Goal: Task Accomplishment & Management: Manage account settings

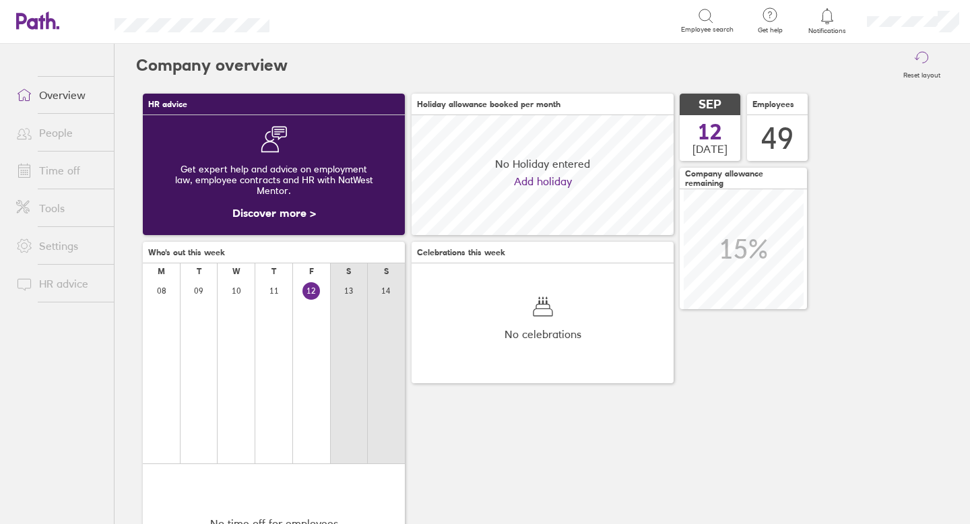
scroll to position [120, 262]
click at [70, 170] on link "Time off" at bounding box center [59, 170] width 108 height 27
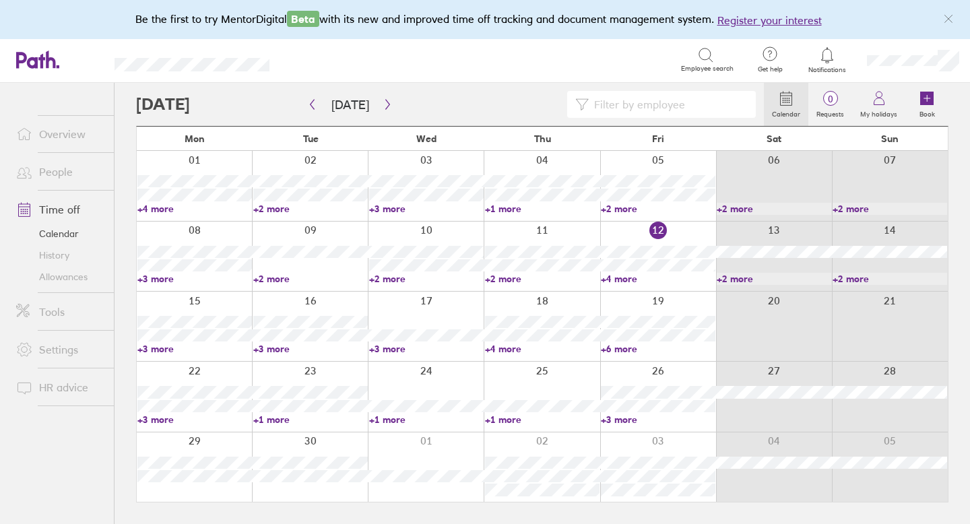
click at [59, 281] on link "Allowances" at bounding box center [59, 277] width 108 height 22
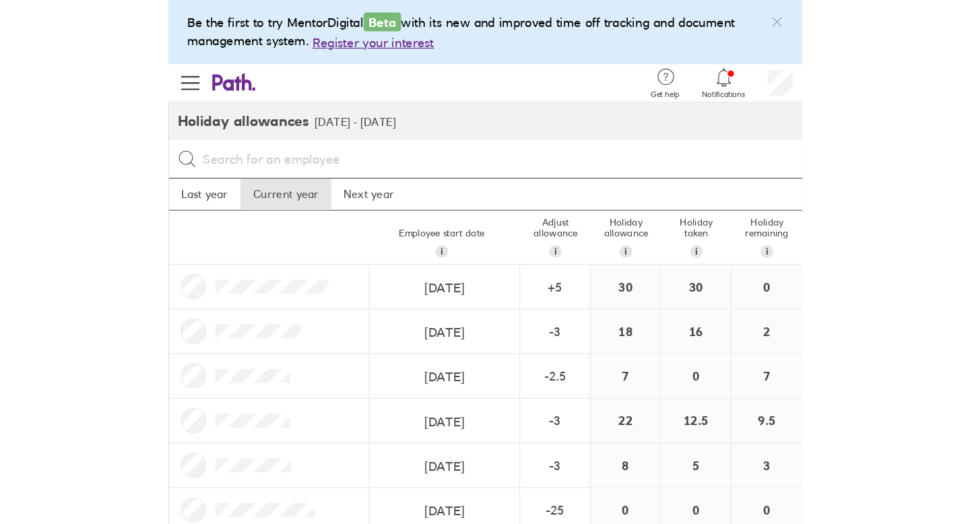
scroll to position [1497, 0]
